Goal: Task Accomplishment & Management: Use online tool/utility

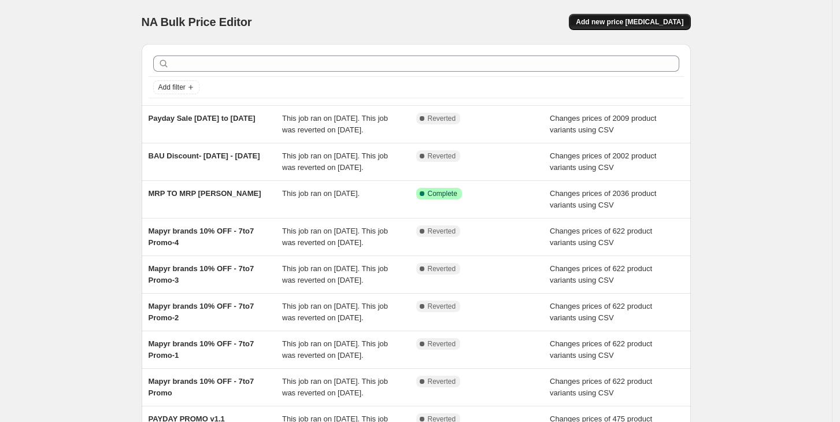
click at [655, 28] on button "Add new price [MEDICAL_DATA]" at bounding box center [629, 22] width 121 height 16
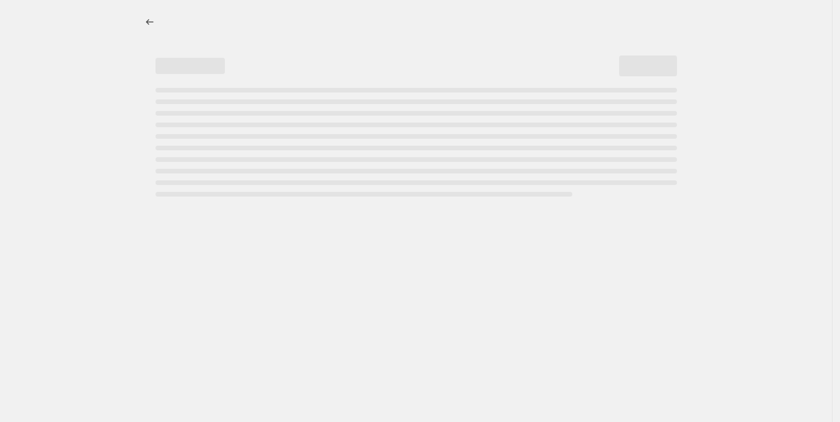
select select "percentage"
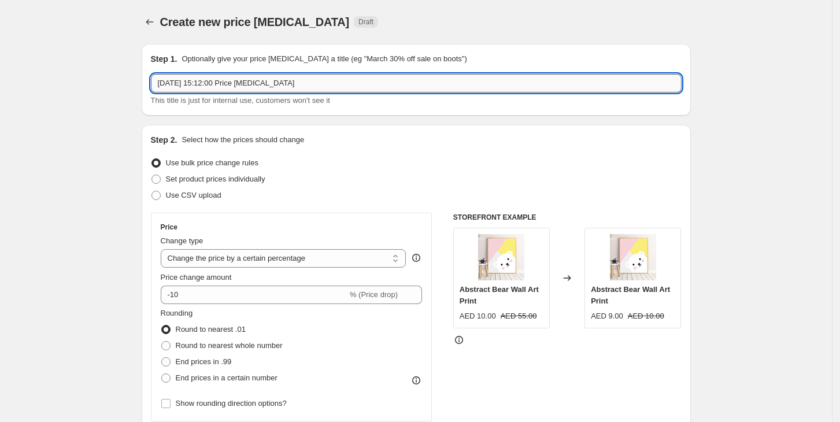
click at [233, 88] on input "[DATE] 15:12:00 Price [MEDICAL_DATA]" at bounding box center [416, 83] width 531 height 19
type input "b"
type input "BAU - [DATE] - [DATE]"
click at [397, 191] on div "Use CSV upload" at bounding box center [416, 195] width 531 height 16
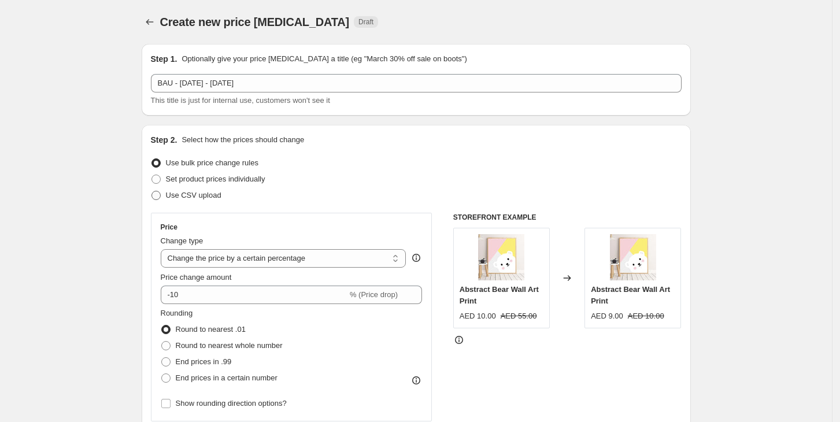
click at [210, 193] on span "Use CSV upload" at bounding box center [194, 195] width 56 height 9
click at [152, 191] on input "Use CSV upload" at bounding box center [152, 191] width 1 height 1
radio input "true"
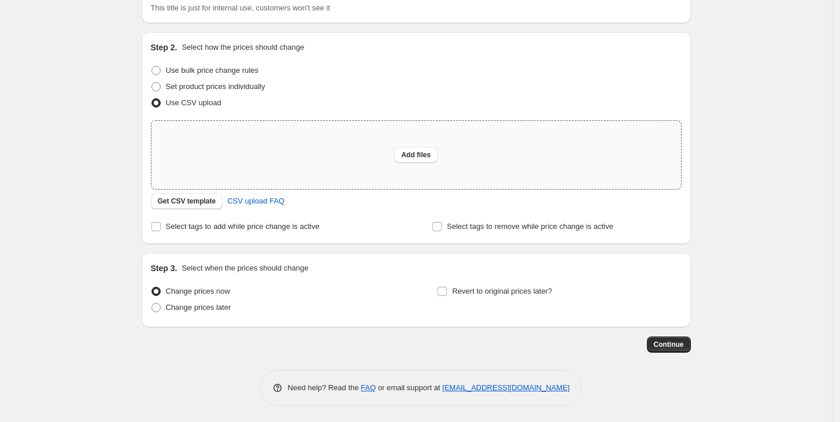
scroll to position [94, 0]
click at [412, 156] on span "Add files" at bounding box center [415, 153] width 29 height 9
type input "C:\fakepath\csv_template_user_3359.csv"
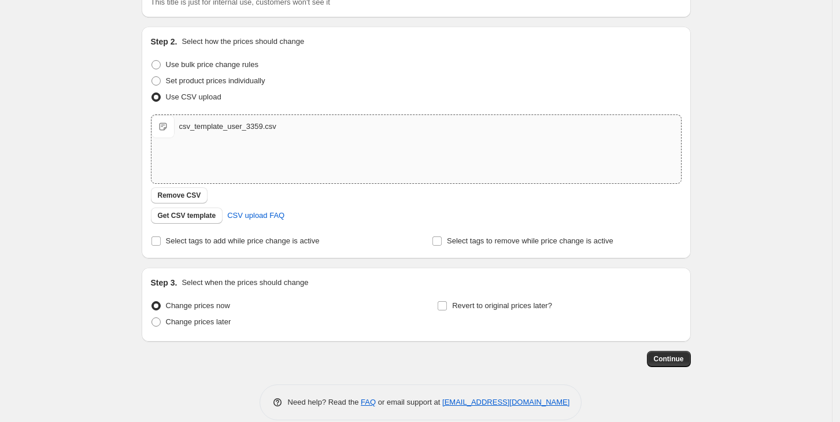
scroll to position [113, 0]
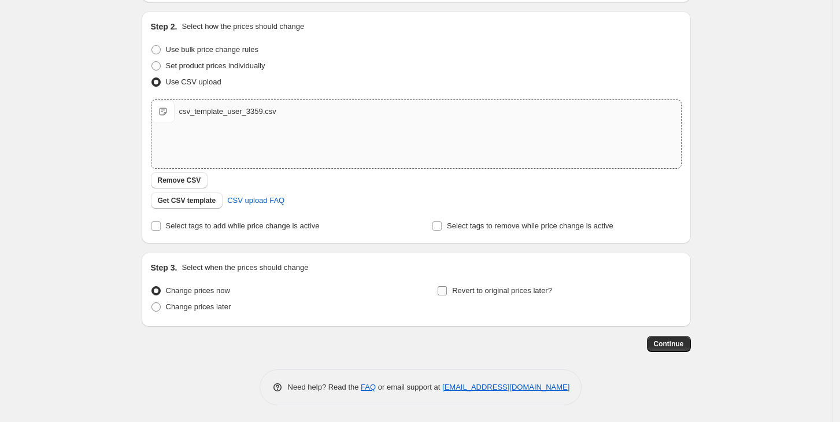
click at [447, 288] on input "Revert to original prices later?" at bounding box center [442, 290] width 9 height 9
checkbox input "true"
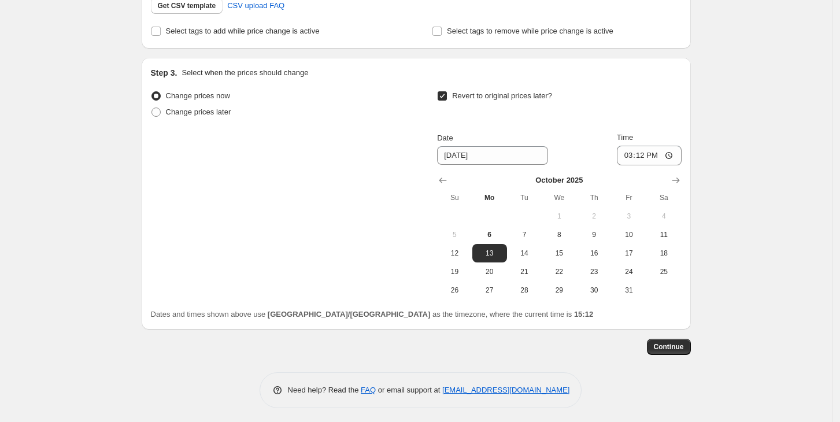
scroll to position [311, 0]
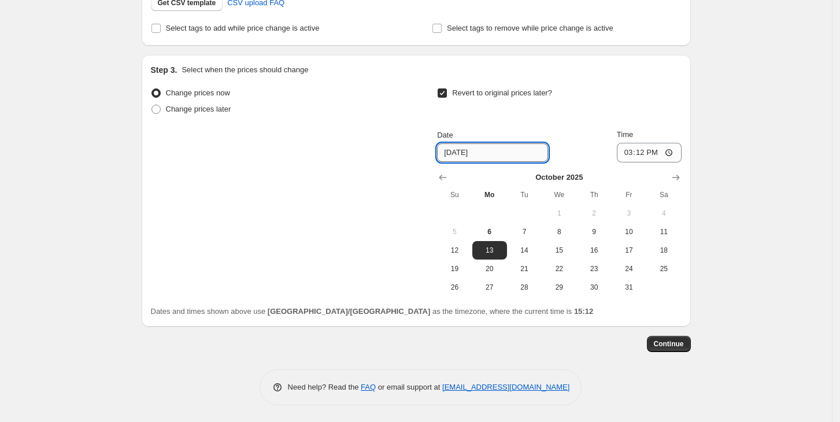
click at [472, 151] on input "[DATE]" at bounding box center [492, 152] width 111 height 19
click at [589, 269] on span "23" at bounding box center [593, 268] width 25 height 9
type input "[DATE]"
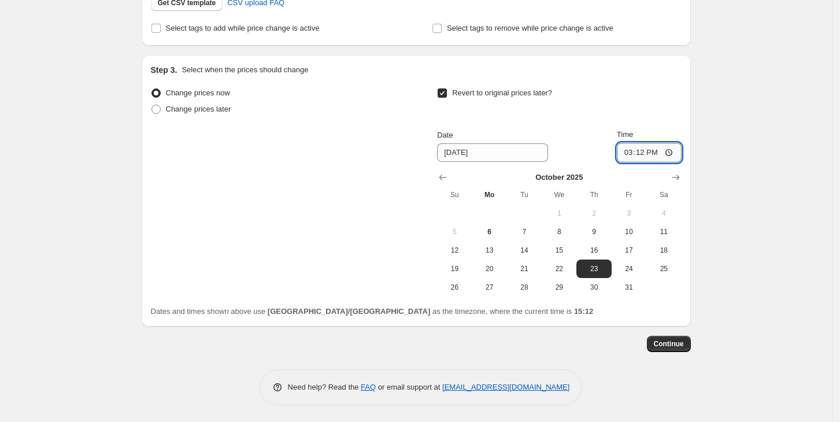
click at [636, 149] on input "15:12" at bounding box center [649, 153] width 65 height 20
type input "08:00"
click at [408, 209] on div "Change prices now Change prices later Revert to original prices later? Date [DA…" at bounding box center [416, 191] width 531 height 212
click at [412, 208] on div "Change prices now Change prices later Revert to original prices later? Date [DA…" at bounding box center [416, 191] width 531 height 212
click at [677, 346] on span "Continue" at bounding box center [669, 343] width 30 height 9
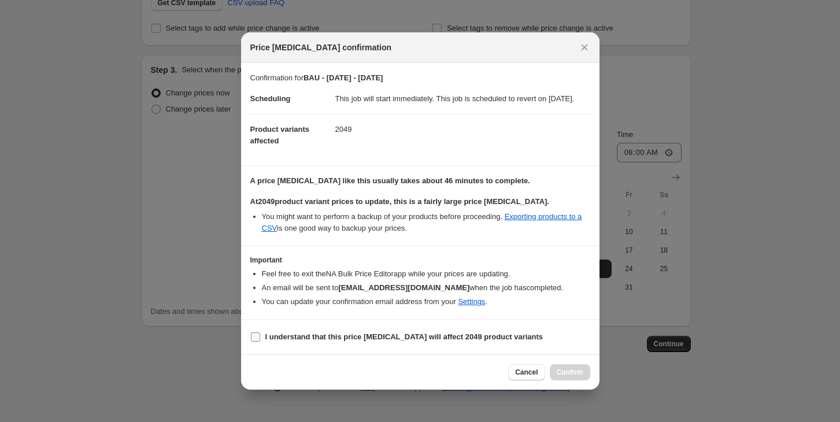
click at [253, 342] on input "I understand that this price [MEDICAL_DATA] will affect 2049 product variants" at bounding box center [255, 337] width 9 height 9
checkbox input "true"
click at [567, 377] on span "Confirm" at bounding box center [570, 372] width 27 height 9
